Goal: Task Accomplishment & Management: Manage account settings

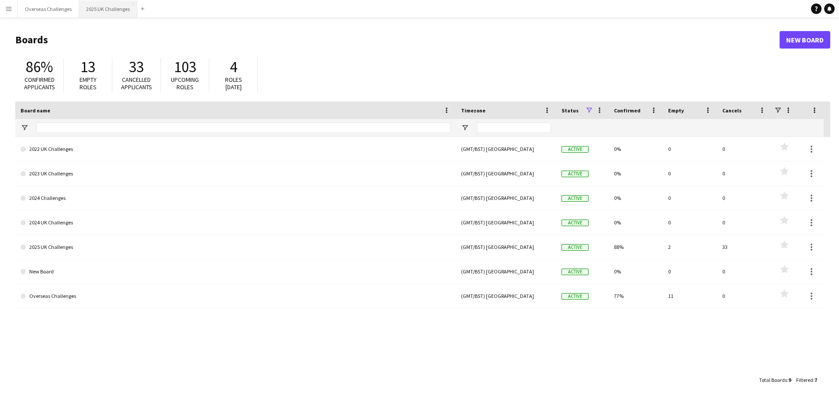
click at [96, 11] on button "2025 UK Challenges Close" at bounding box center [108, 8] width 58 height 17
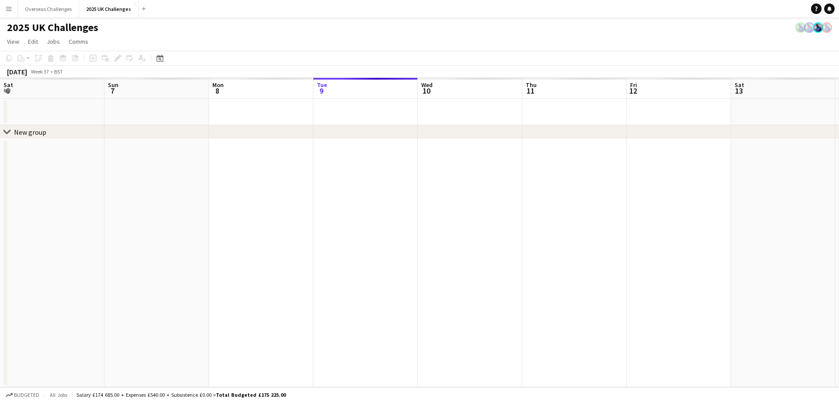
click at [572, 226] on app-calendar-viewport "Sat 6 Sun 7 Mon 8 Tue 9 Wed 10 Thu 11 Fri 12 Sat 13 Sun 14 Mon 15 Tue 16 Wed 17…" at bounding box center [419, 232] width 839 height 309
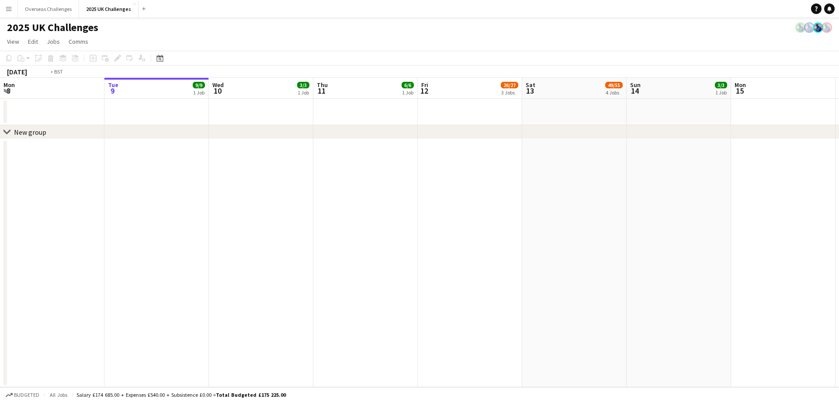
drag, startPoint x: 297, startPoint y: 250, endPoint x: 242, endPoint y: 255, distance: 55.3
click at [659, 220] on app-calendar-viewport "Sat 6 34/34 2 Jobs Sun 7 23/23 2 Jobs Mon 8 Tue 9 9/9 1 Job Wed 10 3/3 1 Job Th…" at bounding box center [419, 232] width 839 height 309
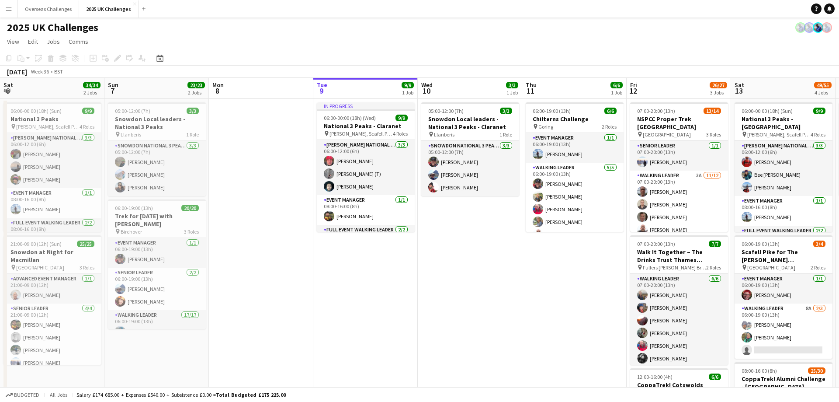
drag, startPoint x: 242, startPoint y: 255, endPoint x: 357, endPoint y: 226, distance: 118.1
click at [665, 202] on app-calendar-viewport "Thu 4 Fri 5 Sat 6 34/34 2 Jobs Sun 7 23/23 2 Jobs Mon 8 Tue 9 9/9 1 Job Wed 10 …" at bounding box center [419, 380] width 839 height 605
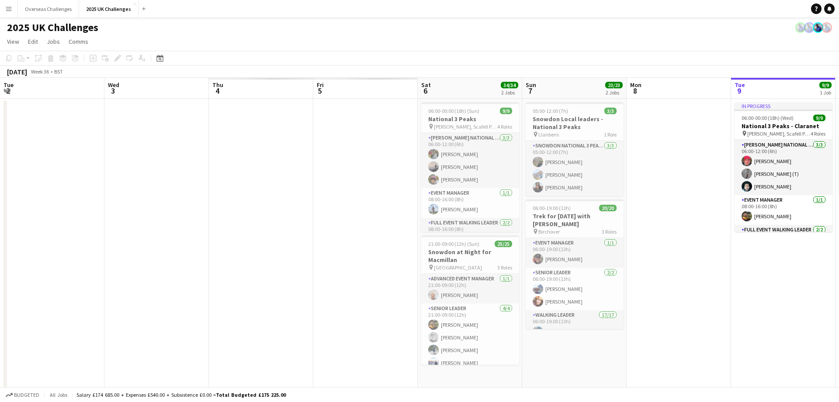
drag, startPoint x: 202, startPoint y: 235, endPoint x: 240, endPoint y: 228, distance: 38.7
click at [588, 208] on app-calendar-viewport "Tue 2 Wed 3 Thu 4 Fri 5 Sat 6 34/34 2 Jobs Sun 7 23/23 2 Jobs Mon 8 Tue 9 9/9 1…" at bounding box center [419, 380] width 839 height 605
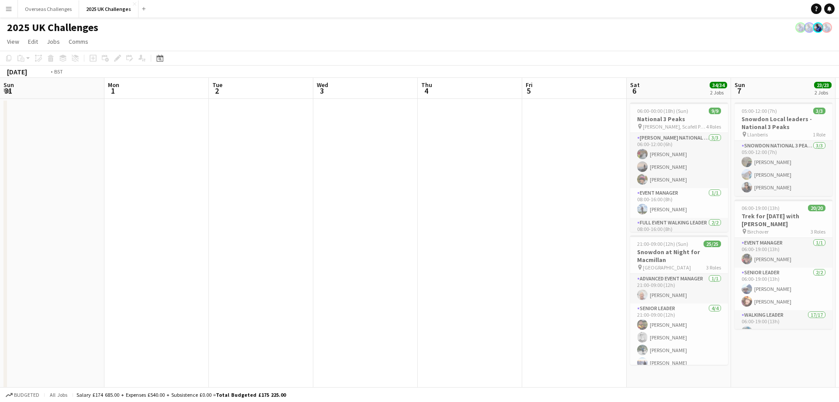
drag, startPoint x: 246, startPoint y: 226, endPoint x: 369, endPoint y: 201, distance: 125.2
click at [562, 185] on app-calendar-viewport "Sun 31 Mon 1 Tue 2 Wed 3 Thu 4 Fri 5 Sat 6 34/34 2 Jobs Sun 7 23/23 2 Jobs Mon …" at bounding box center [419, 380] width 839 height 605
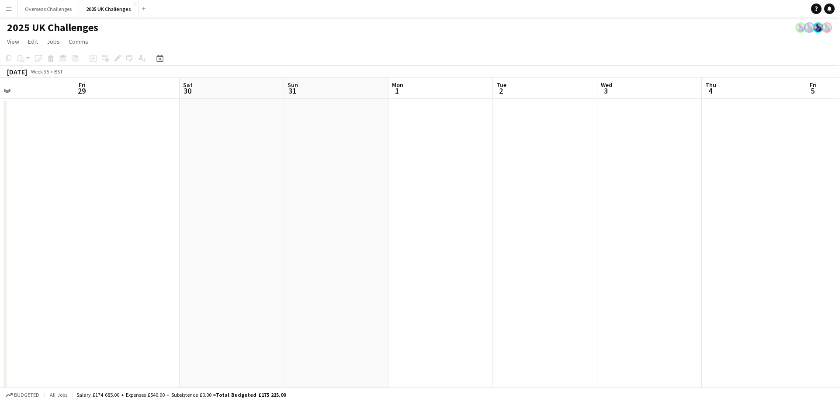
drag, startPoint x: 302, startPoint y: 205, endPoint x: 469, endPoint y: 183, distance: 168.7
click at [501, 176] on app-calendar-viewport "Wed 27 Thu 28 Fri 29 Sat 30 Sun 31 Mon 1 Tue 2 Wed 3 Thu 4 Fri 5 Sat 6 34/34 2 …" at bounding box center [419, 380] width 839 height 605
drag, startPoint x: 43, startPoint y: 250, endPoint x: 370, endPoint y: 222, distance: 327.6
click at [381, 219] on app-calendar-viewport "Mon 25 Tue 26 Wed 27 Thu 28 Fri 29 Sat 30 Sun 31 Mon 1 Tue 2 Wed 3 Thu 4 Fri 5 …" at bounding box center [419, 380] width 839 height 605
drag, startPoint x: 204, startPoint y: 256, endPoint x: 405, endPoint y: 229, distance: 203.3
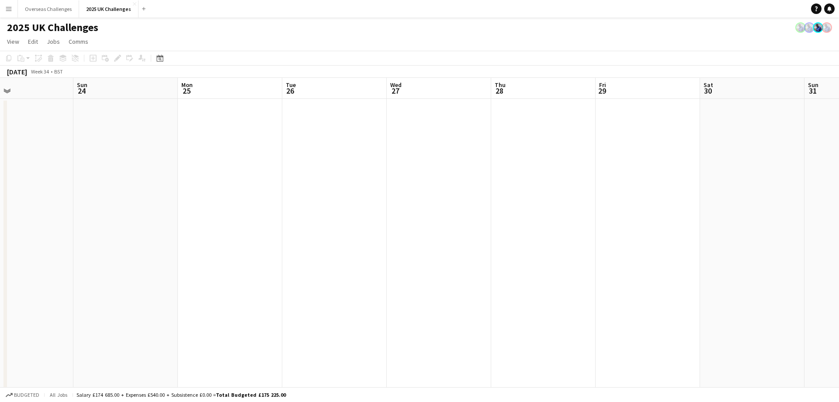
click at [405, 229] on app-calendar-viewport "Thu 21 Fri 22 Sat 23 Sun 24 Mon 25 Tue 26 Wed 27 Thu 28 Fri 29 Sat 30 Sun 31 Mo…" at bounding box center [419, 380] width 839 height 605
drag, startPoint x: 89, startPoint y: 271, endPoint x: 423, endPoint y: 226, distance: 336.5
click at [423, 226] on app-calendar-viewport "Sat 16 Sun 17 Mon 18 Tue 19 Wed 20 Thu 21 Fri 22 Sat 23 Sun 24 Mon 25 Tue 26 We…" at bounding box center [419, 380] width 839 height 605
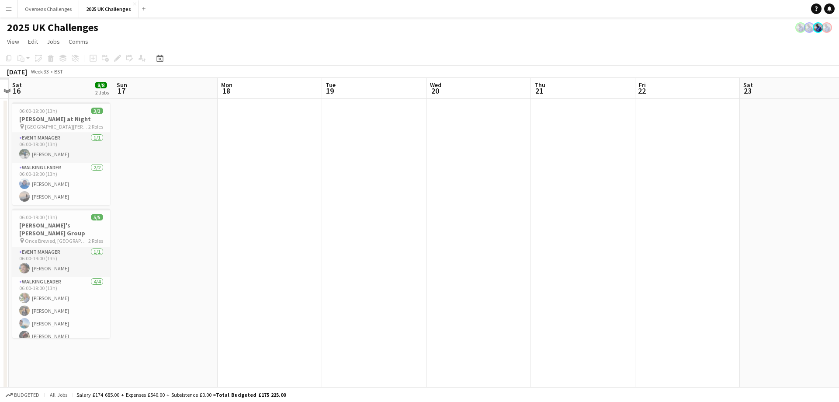
drag, startPoint x: 197, startPoint y: 228, endPoint x: 490, endPoint y: 212, distance: 293.6
click at [490, 212] on app-calendar-viewport "Thu 14 Fri 15 Sat 16 8/8 2 Jobs Sun 17 Mon 18 Tue 19 Wed 20 Thu 21 Fri 22 Sat 2…" at bounding box center [419, 380] width 839 height 605
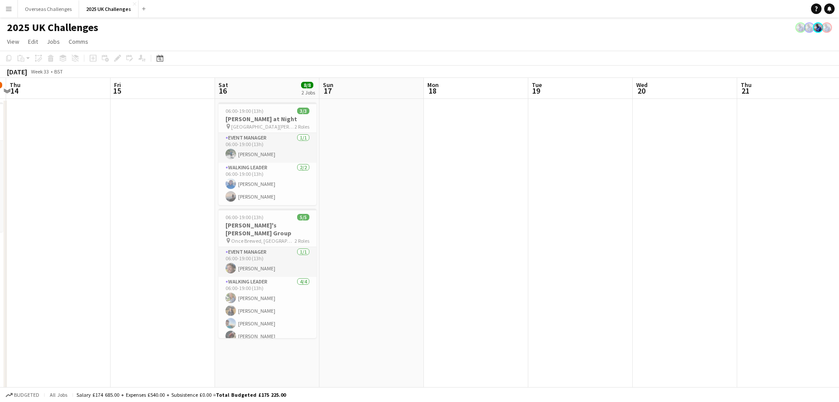
scroll to position [0, 240]
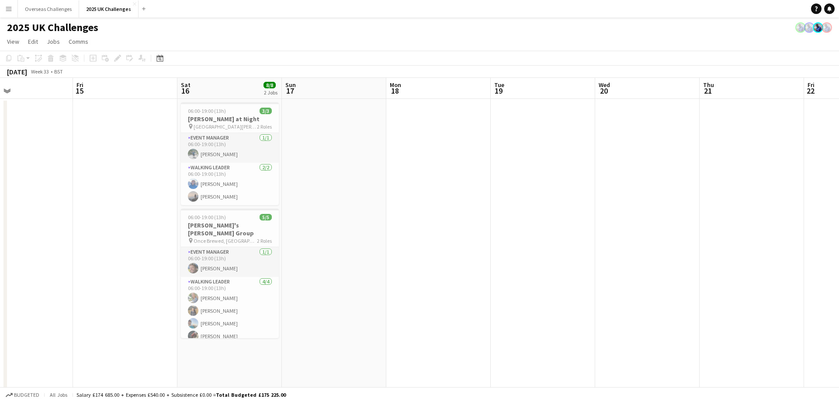
drag, startPoint x: 203, startPoint y: 234, endPoint x: 337, endPoint y: 214, distance: 135.7
click at [337, 214] on app-calendar-viewport "Tue 12 Wed 13 13/15 1 Job Thu 14 Fri 15 Sat 16 8/8 2 Jobs Sun 17 Mon 18 Tue 19 …" at bounding box center [419, 380] width 839 height 605
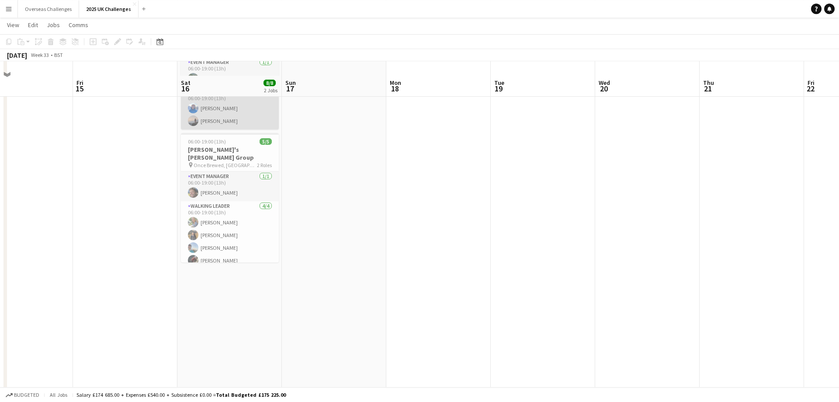
scroll to position [89, 0]
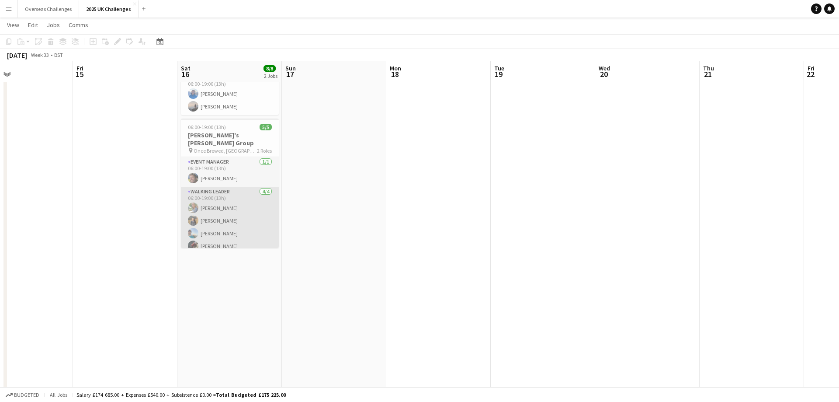
click at [229, 212] on app-card-role "Walking Leader [DATE] 06:00-19:00 (13h) [PERSON_NAME] [PERSON_NAME] [PERSON_NAM…" at bounding box center [230, 221] width 98 height 68
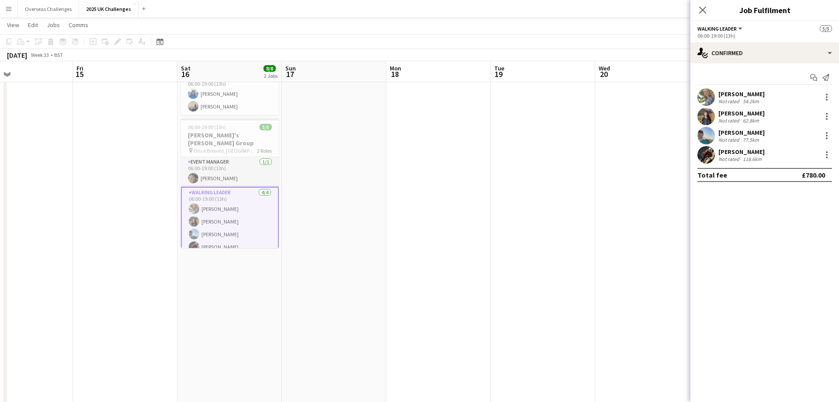
click at [735, 135] on div "[PERSON_NAME]" at bounding box center [741, 132] width 46 height 8
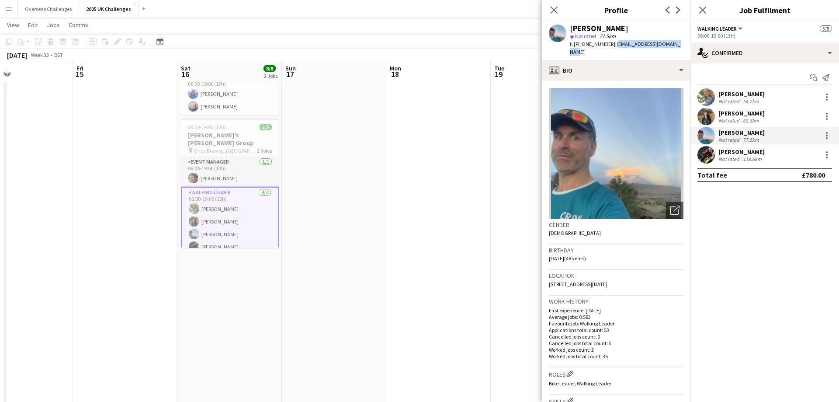
drag, startPoint x: 611, startPoint y: 47, endPoint x: 681, endPoint y: 46, distance: 69.9
click at [681, 46] on div "[PERSON_NAME] star Not rated 77.5km t. [PHONE_NUMBER] | [EMAIL_ADDRESS][DOMAIN_…" at bounding box center [616, 40] width 149 height 39
copy span "[EMAIL_ADDRESS][DOMAIN_NAME]"
click at [382, 184] on app-date-cell at bounding box center [334, 281] width 104 height 544
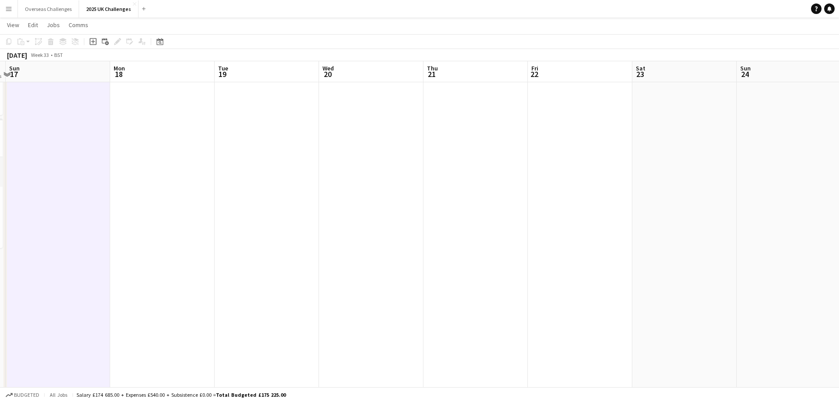
drag, startPoint x: 547, startPoint y: 205, endPoint x: 274, endPoint y: 216, distance: 273.8
click at [274, 216] on app-calendar-viewport "Thu 14 Fri 15 Sat 16 8/8 2 Jobs Sun 17 Mon 18 Tue 19 Wed 20 Thu 21 Fri 22 Sat 2…" at bounding box center [419, 269] width 839 height 648
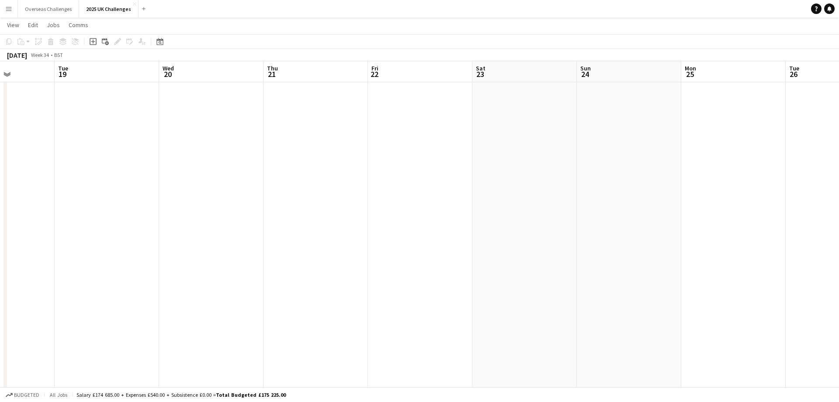
drag, startPoint x: 590, startPoint y: 173, endPoint x: 310, endPoint y: 181, distance: 280.2
click at [245, 179] on app-calendar-viewport "Sat 16 8/8 2 Jobs Sun 17 Mon 18 Tue 19 Wed 20 Thu 21 Fri 22 Sat 23 Sun 24 Mon 2…" at bounding box center [419, 269] width 839 height 648
drag, startPoint x: 617, startPoint y: 182, endPoint x: 429, endPoint y: 187, distance: 188.4
click at [398, 188] on app-calendar-viewport "Mon 18 Tue 19 Wed 20 Thu 21 Fri 22 Sat 23 Sun 24 Mon 25 Tue 26 Wed 27 Thu 28 Fr…" at bounding box center [419, 269] width 839 height 648
drag, startPoint x: 704, startPoint y: 172, endPoint x: 434, endPoint y: 180, distance: 270.2
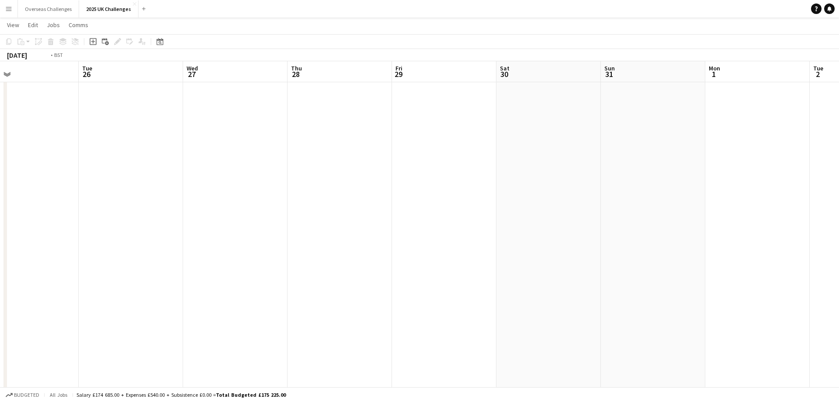
click at [426, 180] on app-calendar-viewport "Fri 22 Sat 23 Sun 24 Mon 25 Tue 26 Wed 27 Thu 28 Fri 29 Sat 30 Sun 31 Mon 1 Tue…" at bounding box center [419, 269] width 839 height 648
click at [451, 183] on app-calendar-viewport "Fri 22 Sat 23 Sun 24 Mon 25 Tue 26 Wed 27 Thu 28 Fri 29 Sat 30 Sun 31 Mon 1 Tue…" at bounding box center [419, 269] width 839 height 648
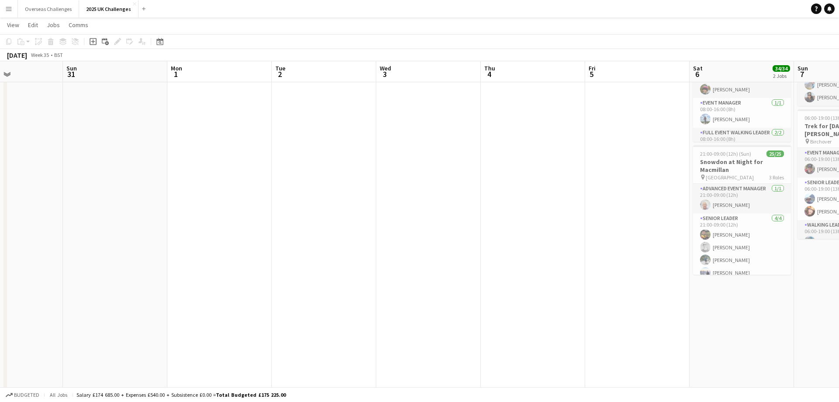
drag, startPoint x: 689, startPoint y: 183, endPoint x: 412, endPoint y: 190, distance: 277.6
click at [405, 191] on app-calendar-viewport "Wed 27 Thu 28 Fri 29 Sat 30 Sun 31 Mon 1 Tue 2 Wed 3 Thu 4 Fri 5 Sat 6 34/34 2 …" at bounding box center [419, 269] width 839 height 648
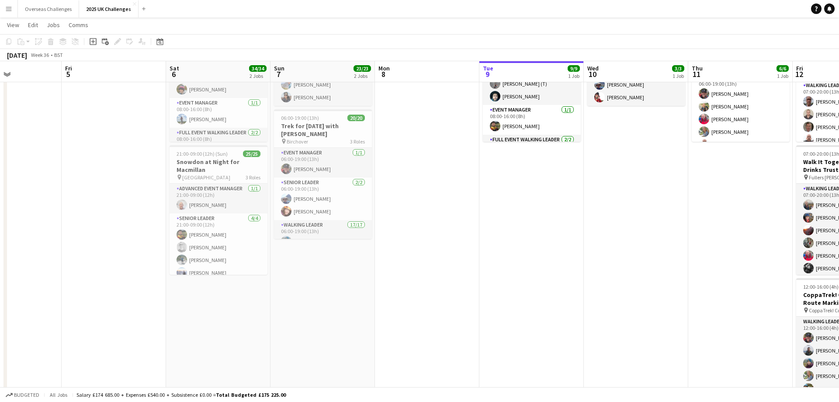
scroll to position [0, 254]
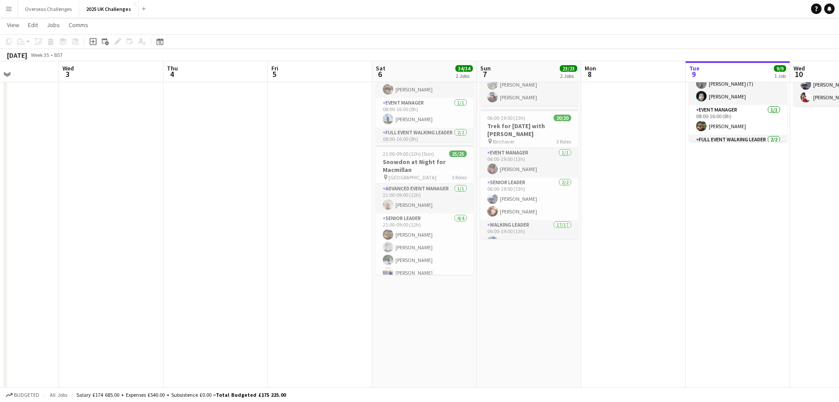
drag, startPoint x: 640, startPoint y: 177, endPoint x: 323, endPoint y: 184, distance: 317.3
click at [323, 184] on app-calendar-viewport "Sun 31 Mon 1 Tue 2 Wed 3 Thu 4 Fri 5 Sat 6 34/34 2 Jobs Sun 7 23/23 2 Jobs Mon …" at bounding box center [419, 269] width 839 height 648
click at [730, 287] on app-date-cell "In progress 06:00-00:00 (18h) (Wed) 9/9 National 3 Peaks - Claranet pin [PERSON…" at bounding box center [738, 281] width 104 height 544
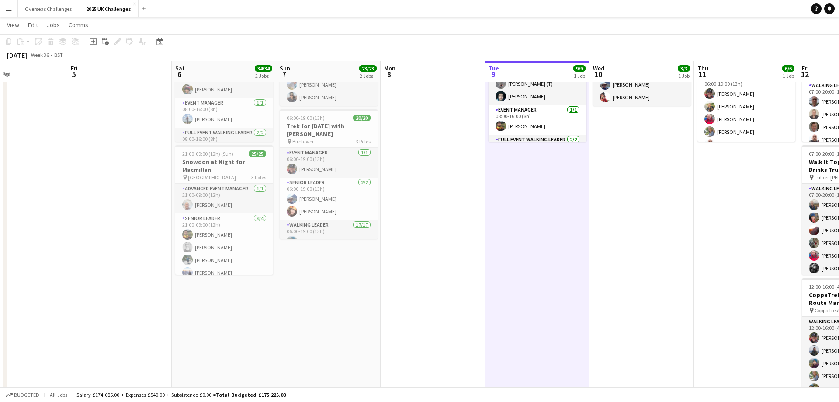
drag, startPoint x: 511, startPoint y: 193, endPoint x: 309, endPoint y: 195, distance: 201.9
click at [309, 195] on app-calendar-viewport "Tue 2 Wed 3 Thu 4 Fri 5 Sat 6 34/34 2 Jobs Sun 7 23/23 2 Jobs Mon 8 Tue 9 9/9 1…" at bounding box center [419, 269] width 839 height 648
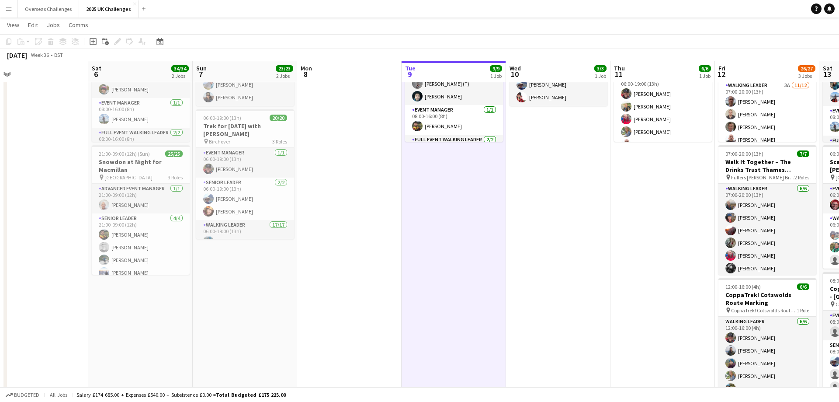
drag, startPoint x: 479, startPoint y: 175, endPoint x: 398, endPoint y: 176, distance: 81.3
click at [397, 177] on app-calendar-viewport "Tue 2 Wed 3 Thu 4 Fri 5 Sat 6 34/34 2 Jobs Sun 7 23/23 2 Jobs Mon 8 Tue 9 9/9 1…" at bounding box center [419, 269] width 839 height 648
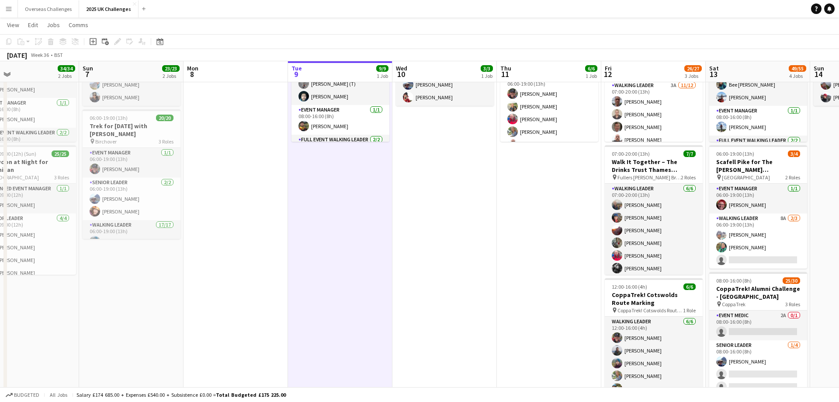
drag, startPoint x: 444, startPoint y: 171, endPoint x: 409, endPoint y: 177, distance: 35.4
click at [409, 177] on app-calendar-viewport "Tue 2 Wed 3 Thu 4 Fri 5 Sat 6 34/34 2 Jobs Sun 7 23/23 2 Jobs Mon 8 Tue 9 9/9 1…" at bounding box center [419, 269] width 839 height 648
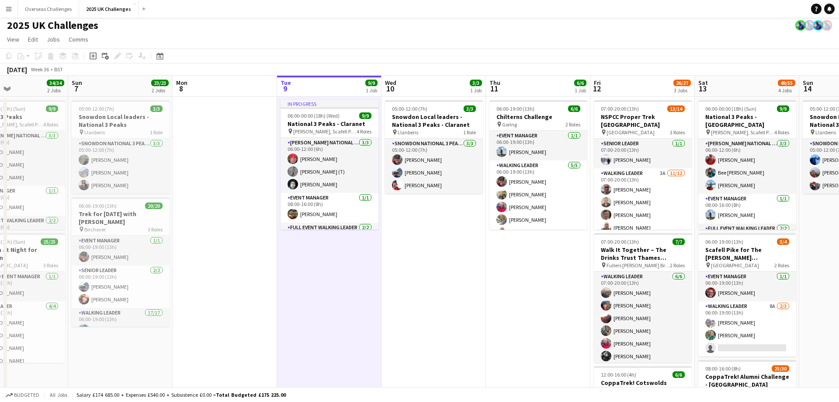
scroll to position [0, 0]
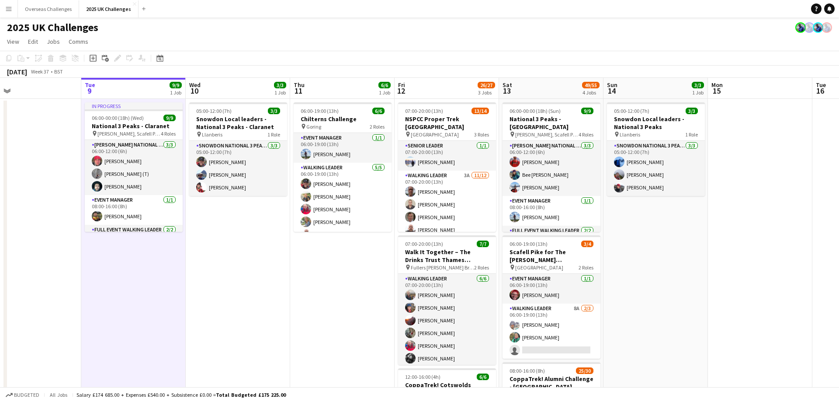
drag, startPoint x: 543, startPoint y: 217, endPoint x: 343, endPoint y: 226, distance: 199.5
click at [343, 226] on app-calendar-viewport "Thu 4 Fri 5 Sat 6 34/34 2 Jobs Sun 7 23/23 2 Jobs Mon 8 Tue 9 9/9 1 Job Wed 10 …" at bounding box center [419, 380] width 839 height 605
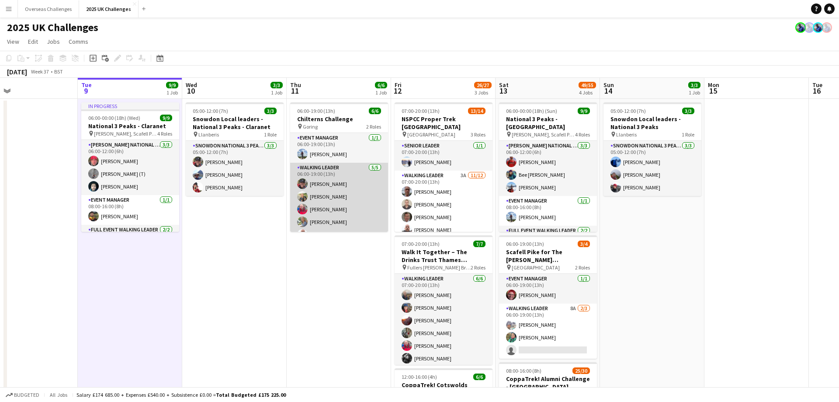
click at [329, 198] on app-card-role "Walking Leader [DATE] 06:00-19:00 (13h) [PERSON_NAME] [PERSON_NAME] [PERSON_NAM…" at bounding box center [339, 203] width 98 height 80
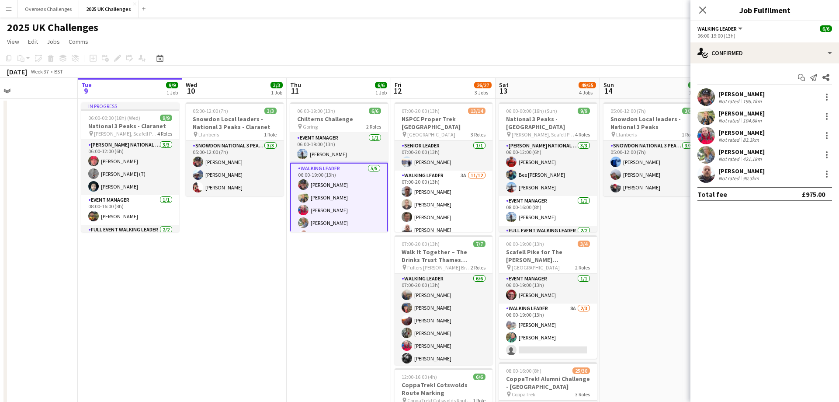
click at [725, 118] on div "Not rated" at bounding box center [729, 120] width 23 height 7
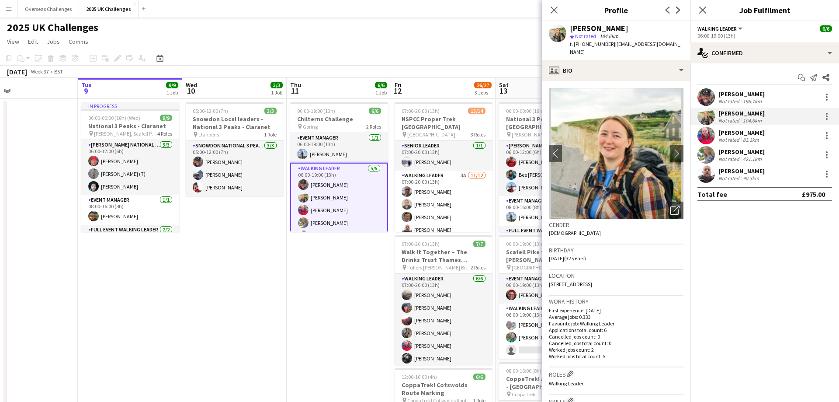
click at [547, 7] on div "Close pop-in" at bounding box center [554, 10] width 24 height 20
click at [551, 8] on icon "Close pop-in" at bounding box center [554, 10] width 8 height 8
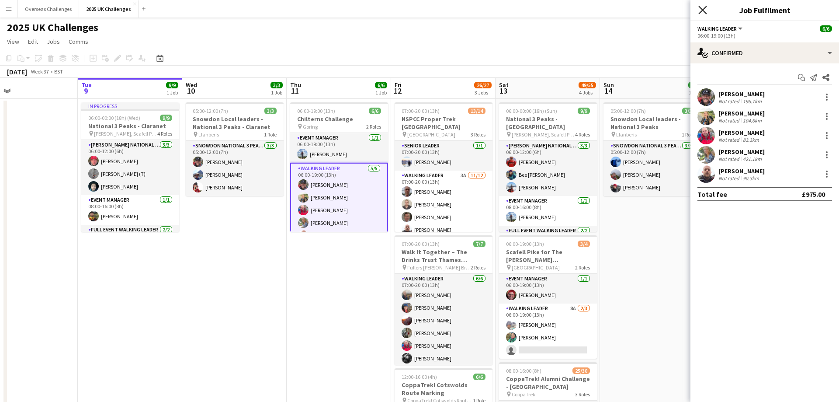
click at [701, 11] on icon at bounding box center [702, 10] width 8 height 8
